Goal: Task Accomplishment & Management: Use online tool/utility

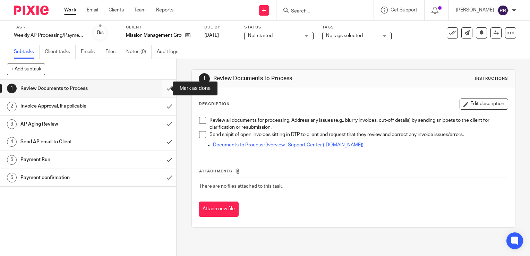
click at [162, 83] on input "submit" at bounding box center [88, 88] width 176 height 17
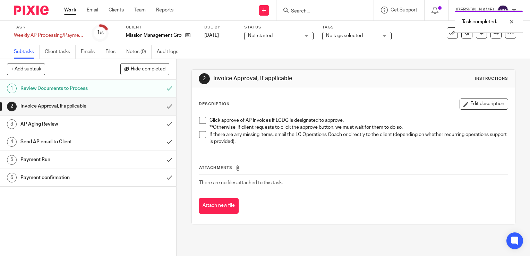
click at [160, 105] on input "submit" at bounding box center [88, 105] width 176 height 17
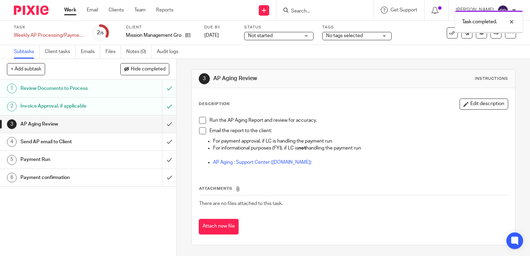
click at [161, 125] on input "submit" at bounding box center [88, 123] width 176 height 17
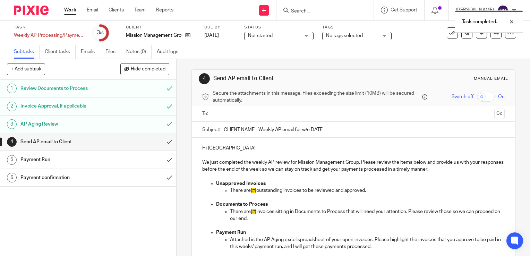
click at [161, 142] on input "submit" at bounding box center [88, 141] width 176 height 17
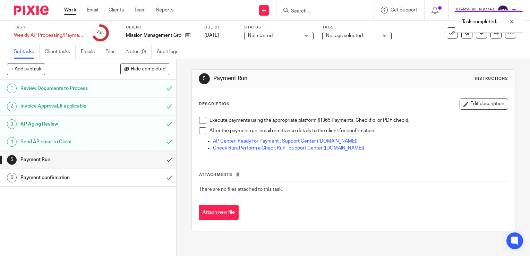
click at [69, 7] on link "Work" at bounding box center [70, 10] width 12 height 7
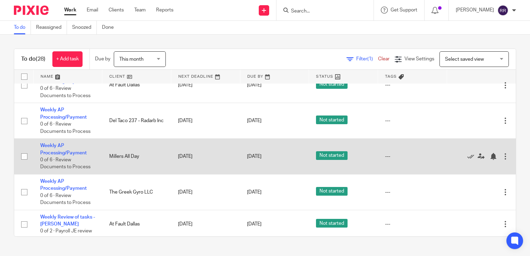
scroll to position [173, 0]
click at [467, 158] on icon at bounding box center [470, 156] width 7 height 7
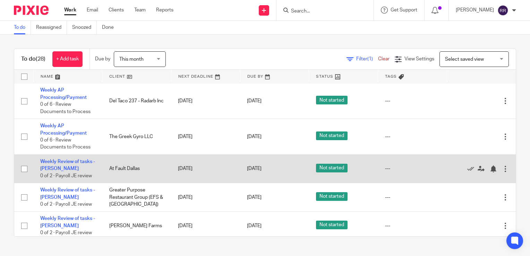
scroll to position [208, 0]
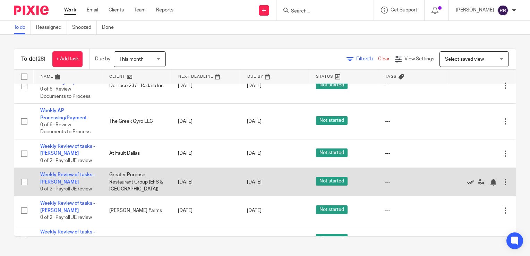
click at [467, 183] on icon at bounding box center [470, 182] width 7 height 7
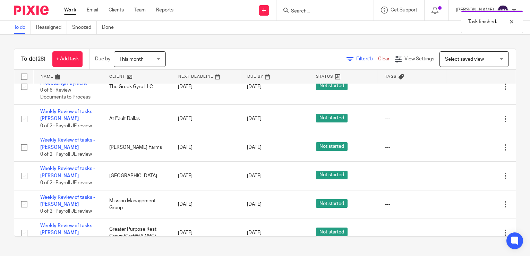
scroll to position [277, 0]
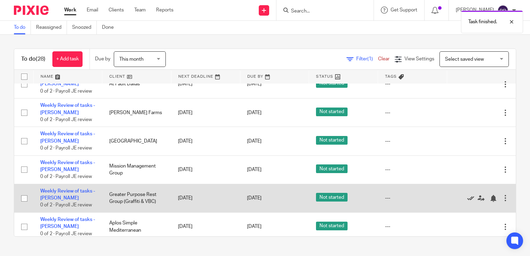
click at [467, 199] on icon at bounding box center [470, 198] width 7 height 7
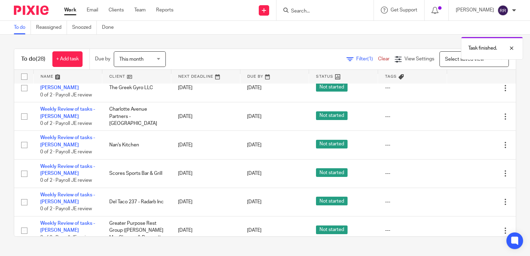
scroll to position [451, 0]
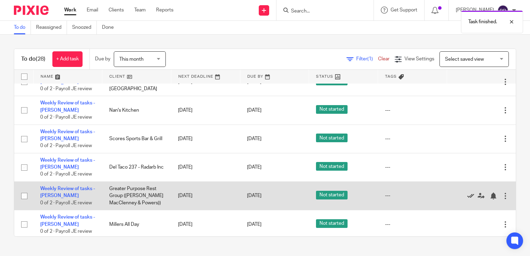
click at [467, 199] on icon at bounding box center [470, 195] width 7 height 7
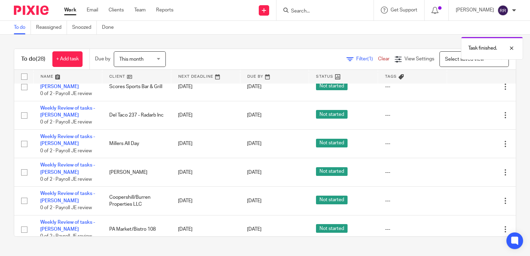
scroll to position [520, 0]
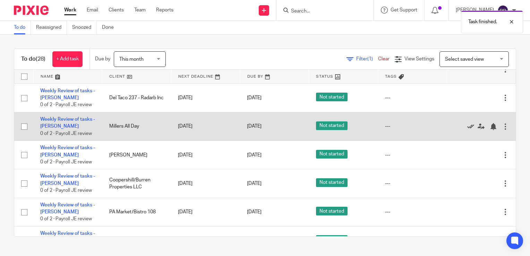
click at [467, 130] on icon at bounding box center [470, 126] width 7 height 7
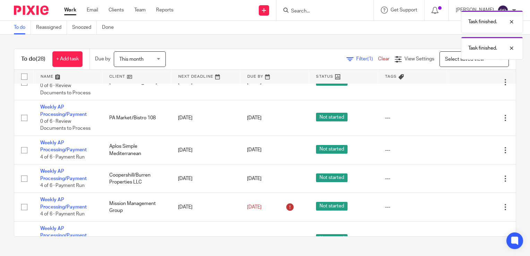
scroll to position [0, 0]
